Goal: Information Seeking & Learning: Learn about a topic

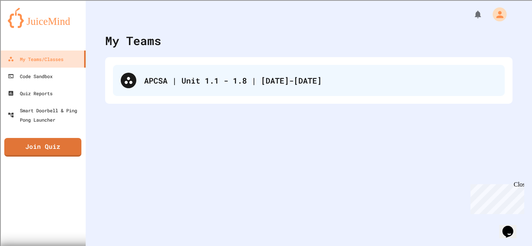
click at [279, 87] on div "APCSA | Unit 1.1 - 1.8 | [DATE]-[DATE]" at bounding box center [309, 80] width 392 height 31
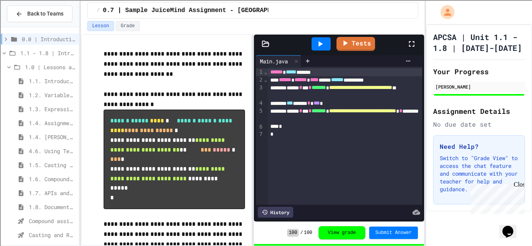
click at [59, 162] on span "1.5. Casting and Ranges of Values" at bounding box center [52, 165] width 47 height 8
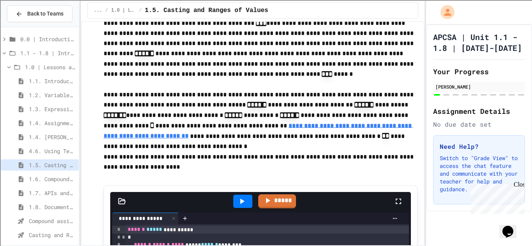
scroll to position [2194, 0]
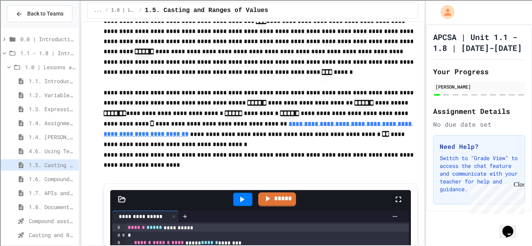
click at [270, 100] on p "**********" at bounding box center [261, 114] width 314 height 52
